Goal: Task Accomplishment & Management: Use online tool/utility

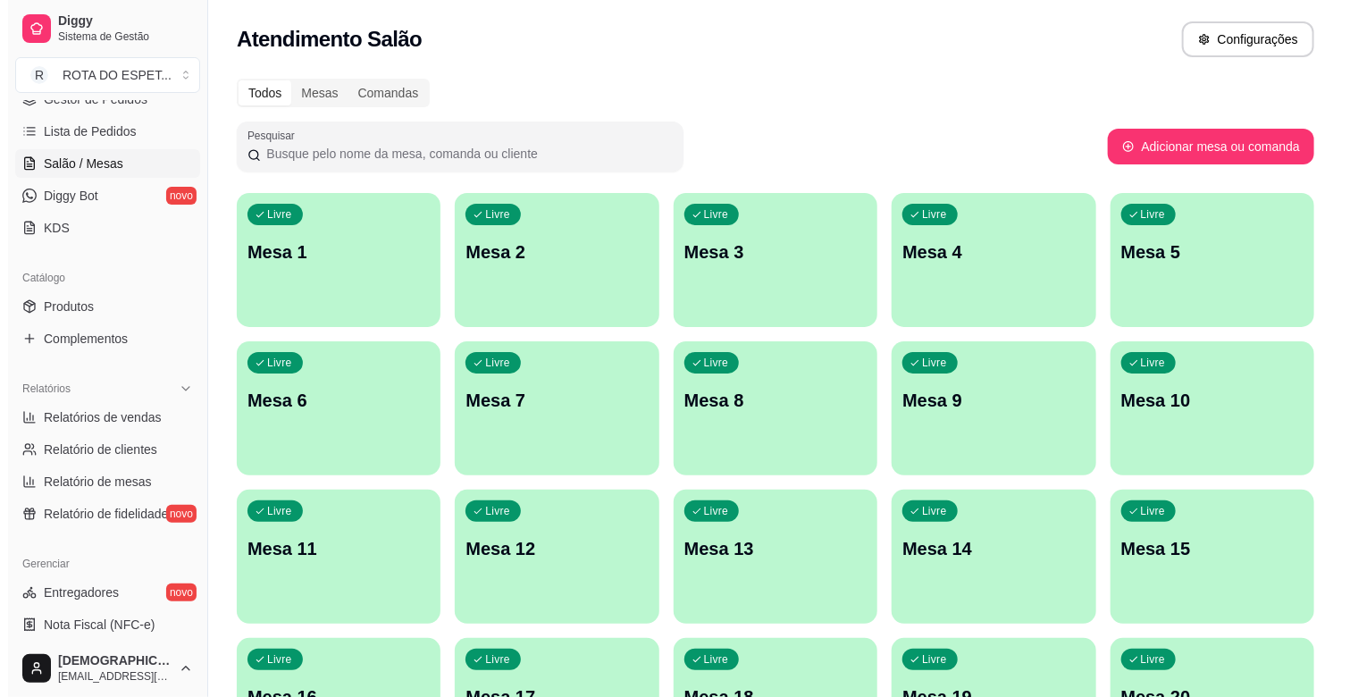
scroll to position [298, 0]
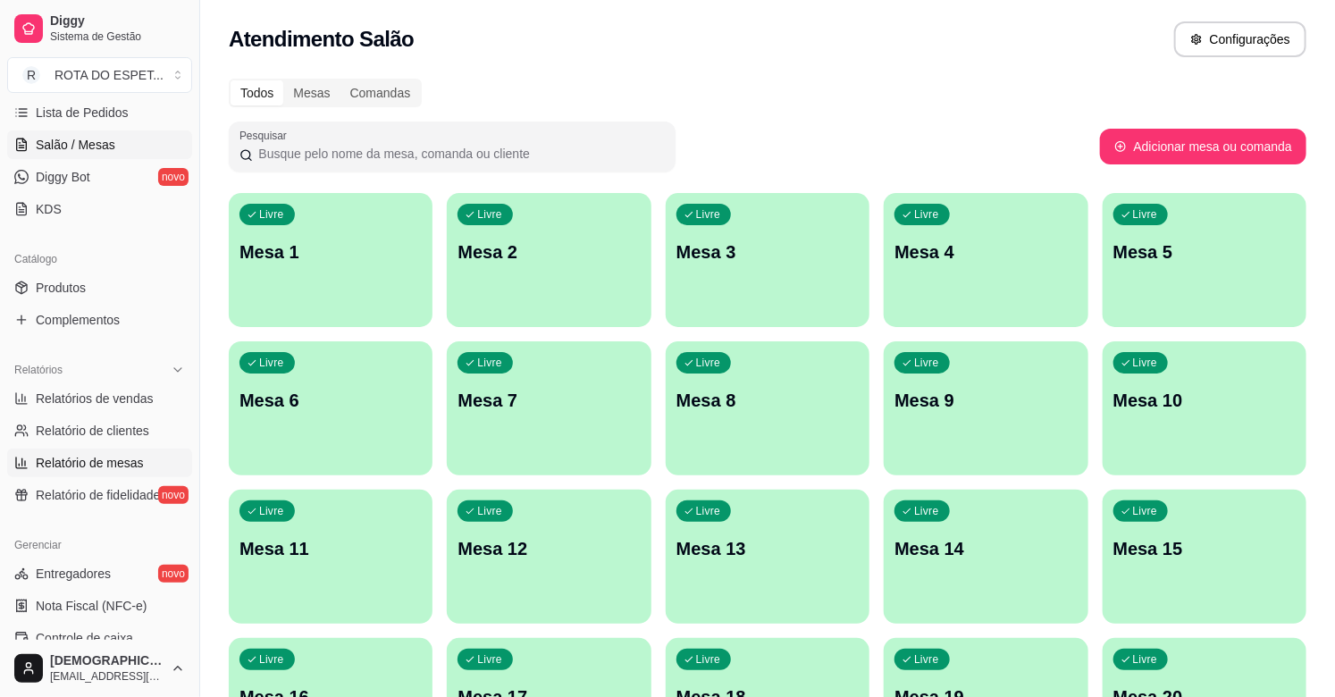
click at [92, 467] on span "Relatório de mesas" at bounding box center [90, 463] width 108 height 18
select select "TOTAL_OF_ORDERS"
select select "7"
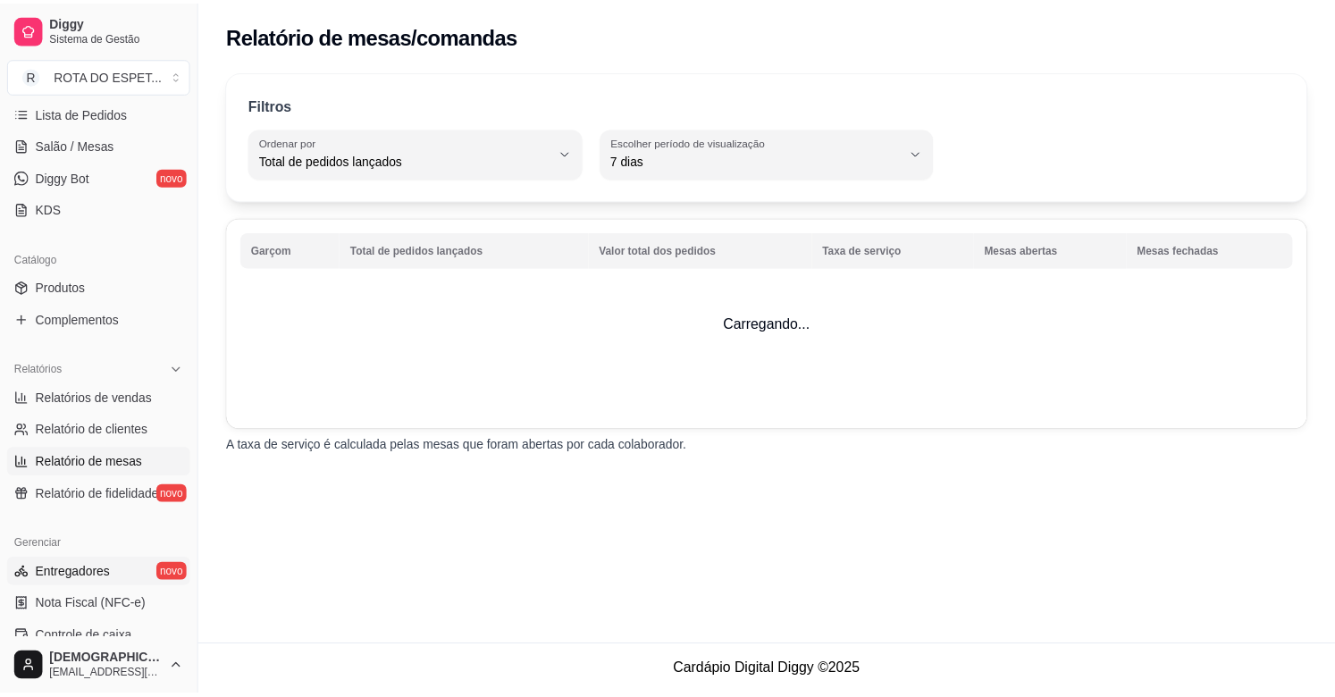
scroll to position [588, 0]
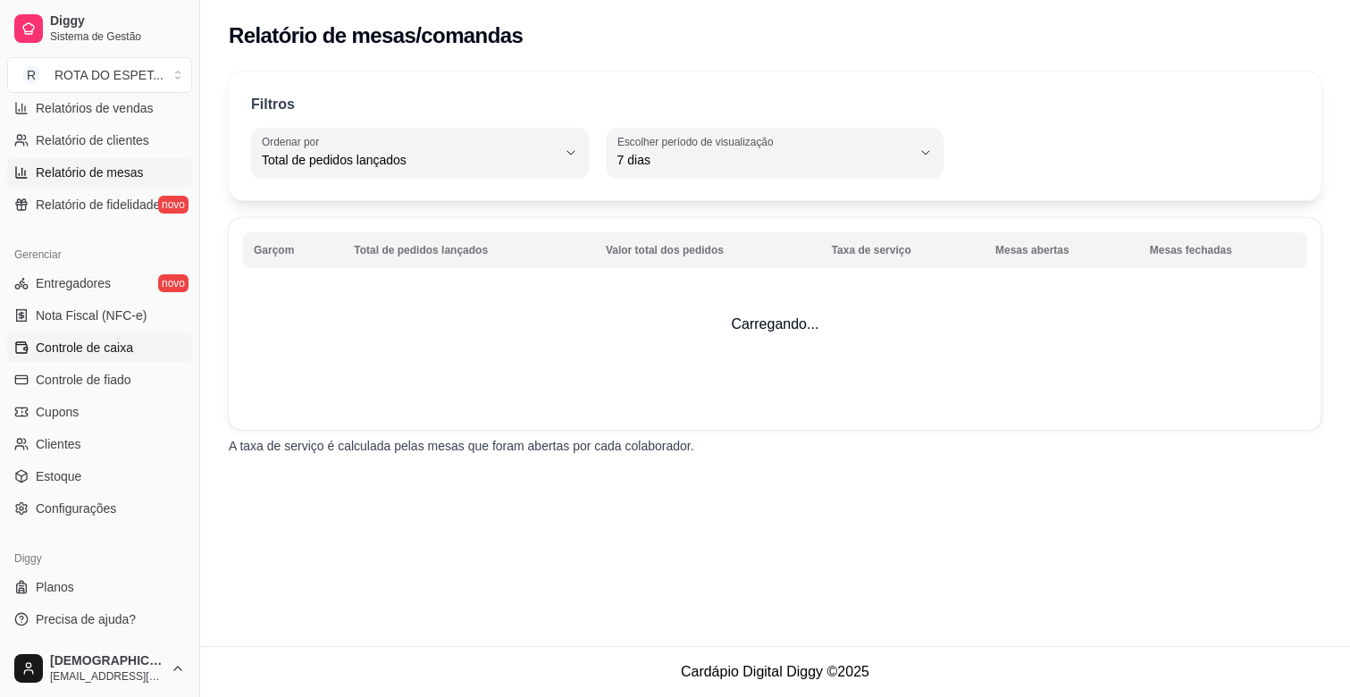
click at [95, 339] on span "Controle de caixa" at bounding box center [84, 348] width 97 height 18
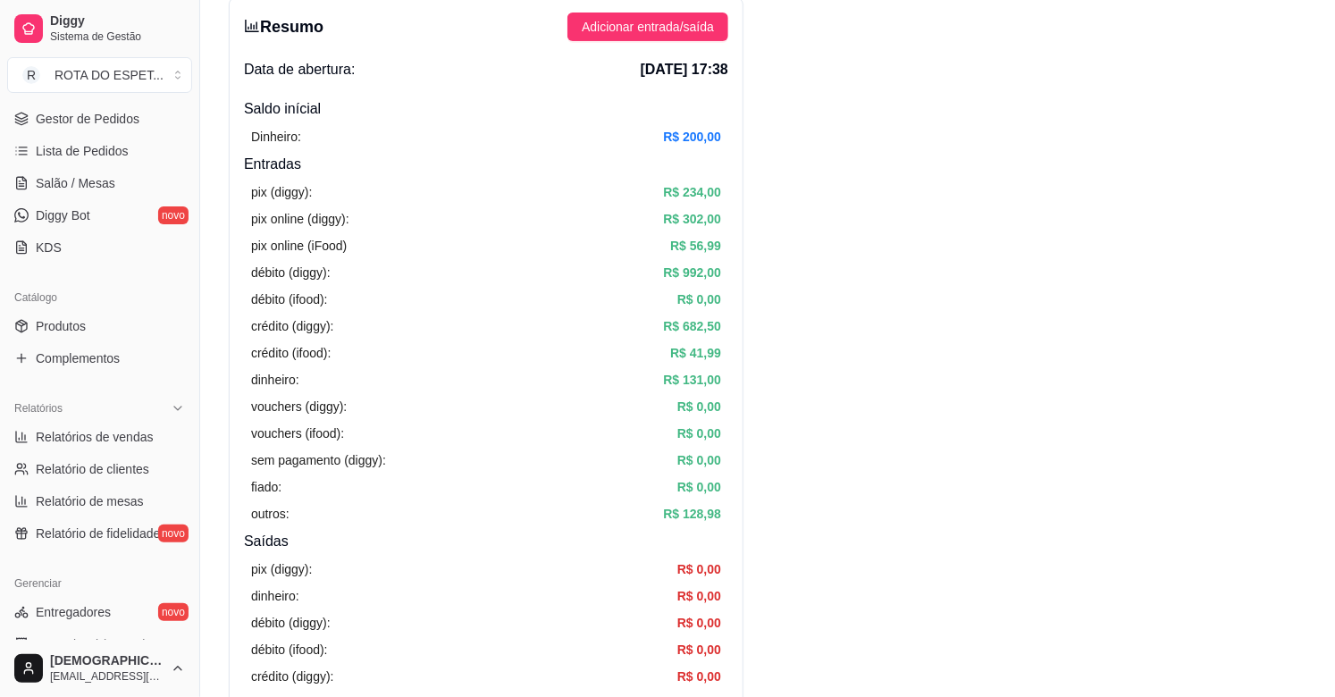
scroll to position [191, 0]
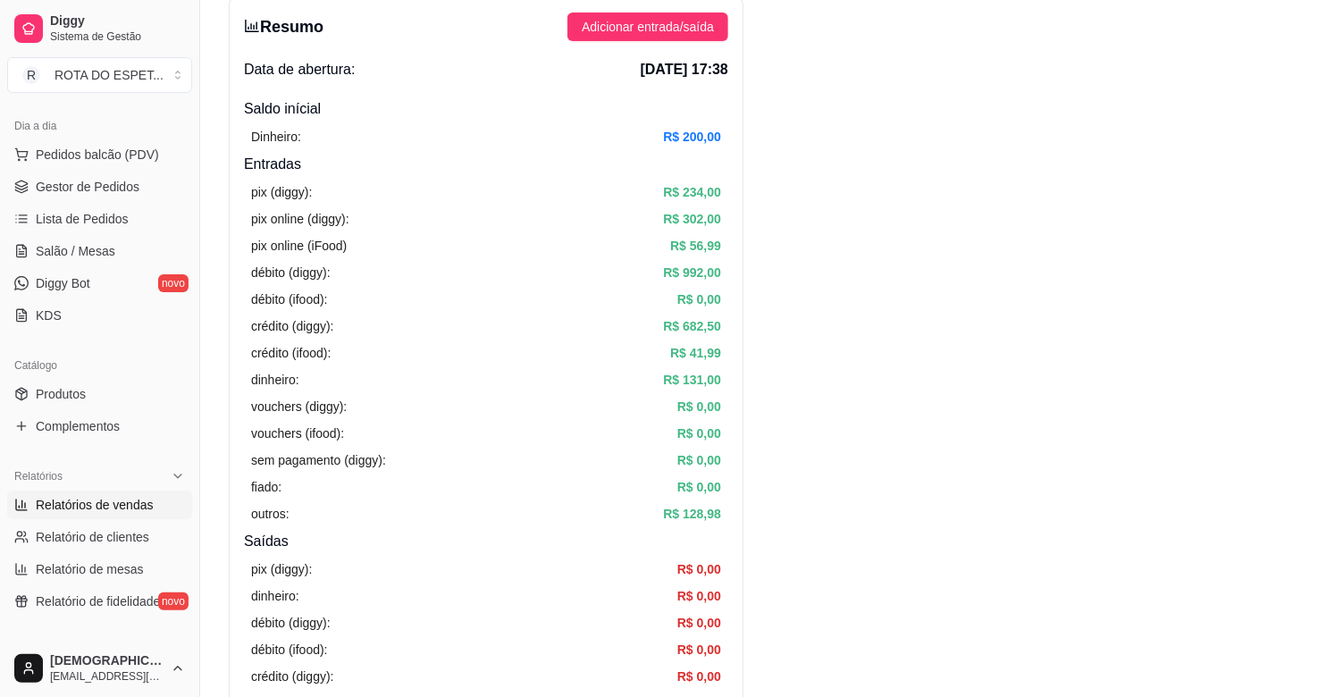
click at [116, 507] on span "Relatórios de vendas" at bounding box center [95, 505] width 118 height 18
select select "ALL"
select select "0"
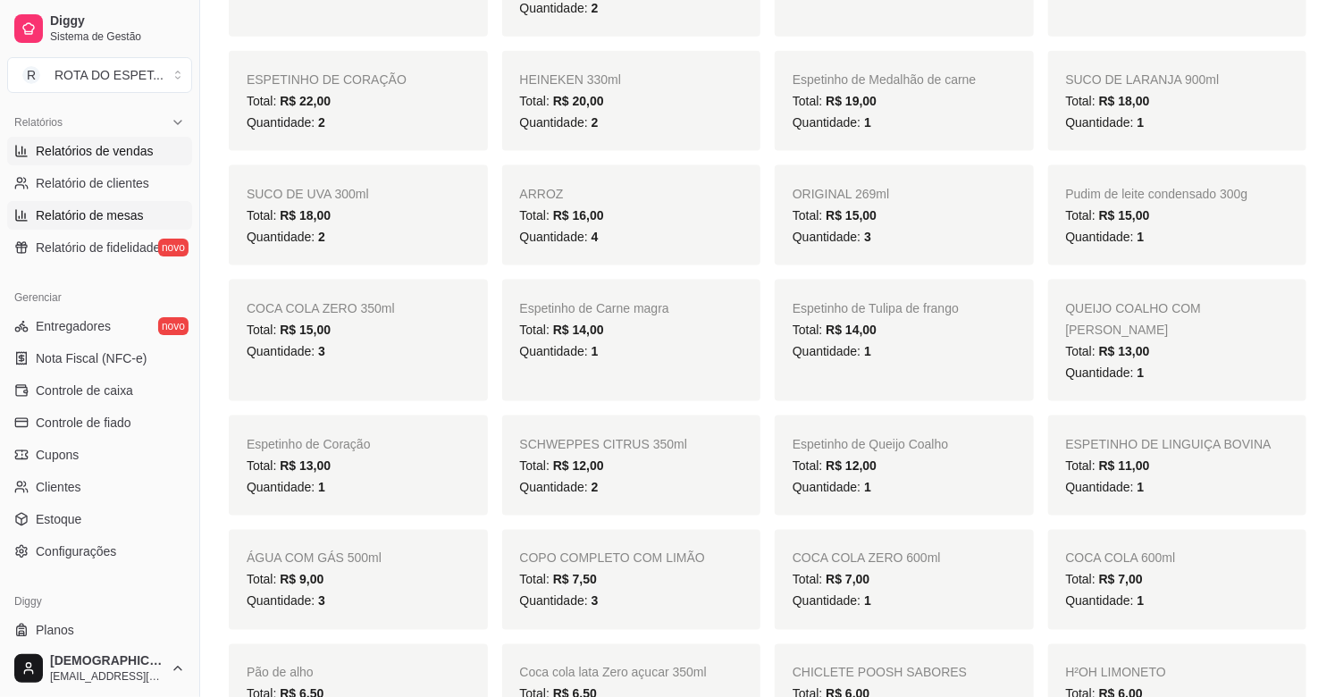
scroll to position [588, 0]
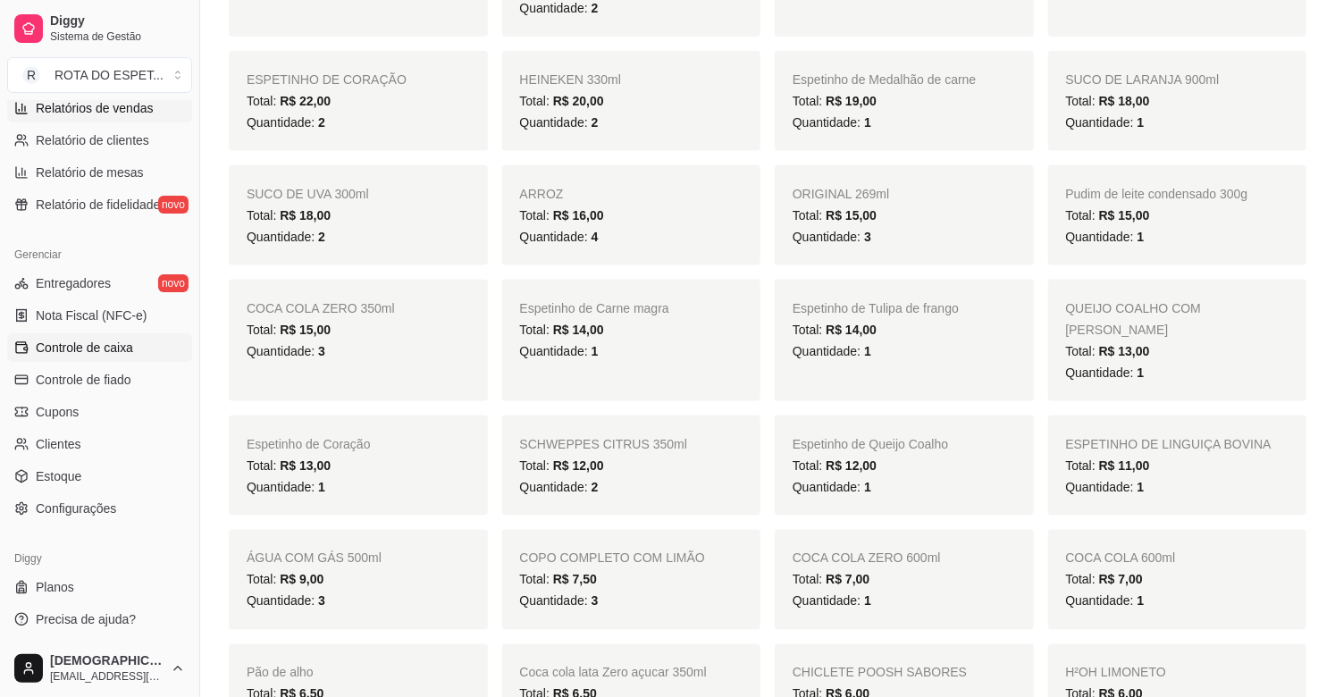
click at [88, 346] on span "Controle de caixa" at bounding box center [84, 348] width 97 height 18
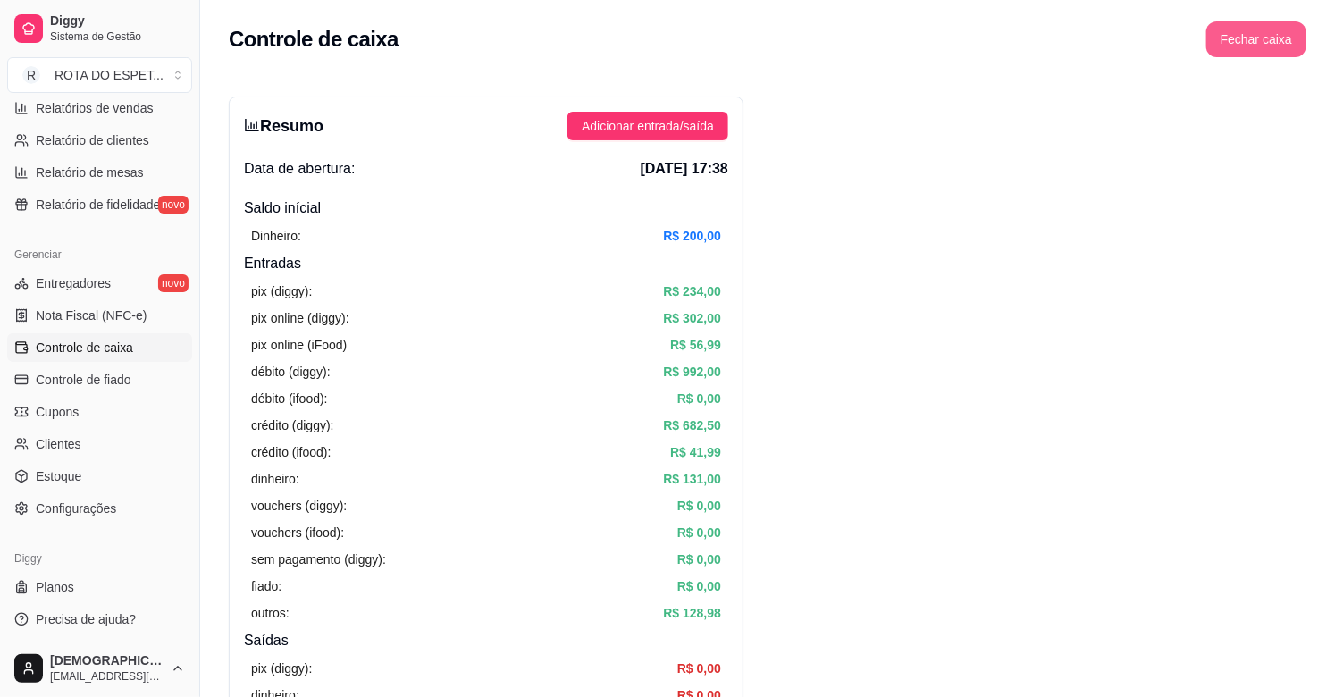
click at [1298, 30] on button "Fechar caixa" at bounding box center [1257, 39] width 100 height 36
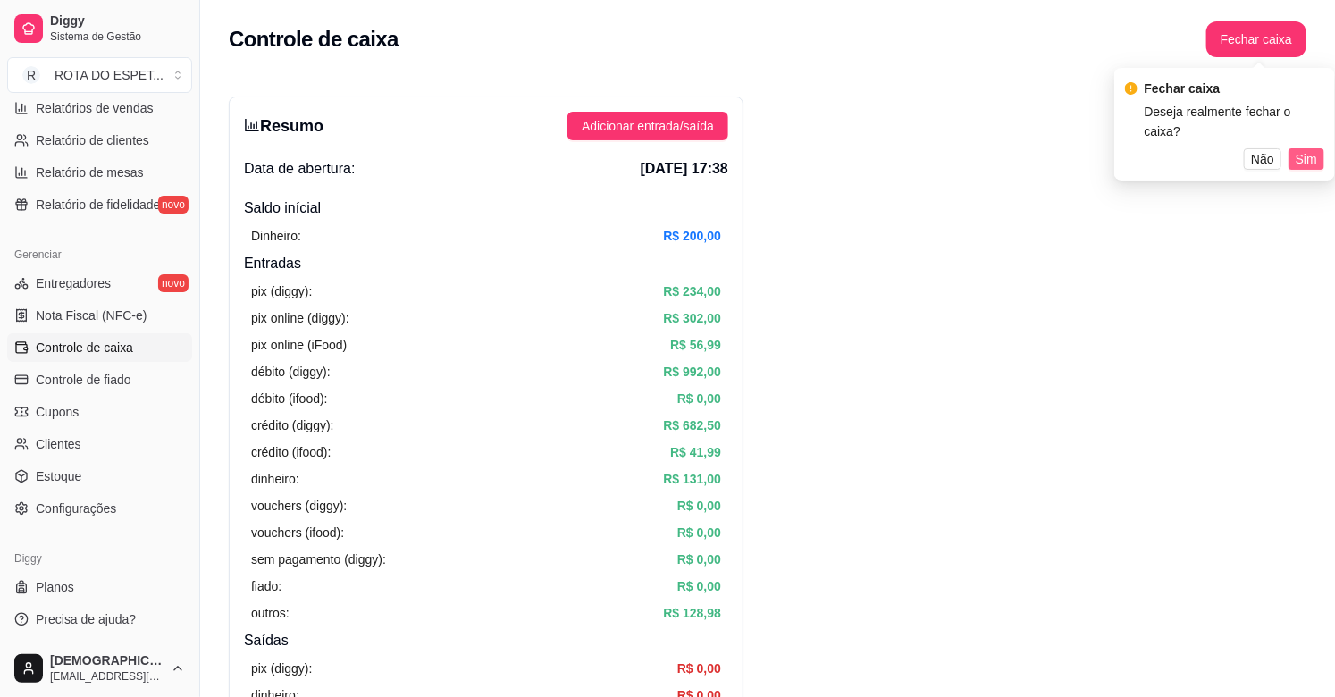
click at [1301, 149] on span "Sim" at bounding box center [1306, 159] width 21 height 20
